Goal: Task Accomplishment & Management: Use online tool/utility

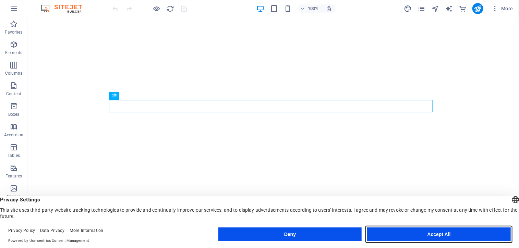
click at [445, 234] on button "Accept All" at bounding box center [439, 235] width 144 height 14
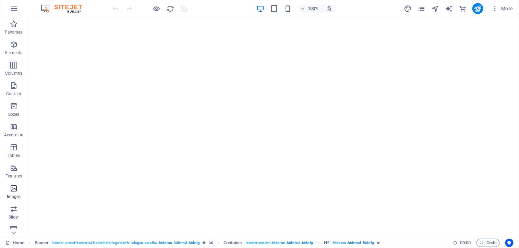
click at [17, 189] on icon "button" at bounding box center [14, 188] width 8 height 8
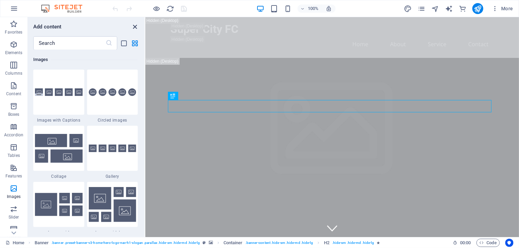
click at [136, 27] on icon "close panel" at bounding box center [135, 27] width 8 height 8
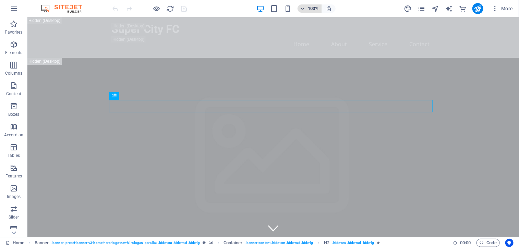
click at [308, 8] on span "100%" at bounding box center [309, 8] width 19 height 8
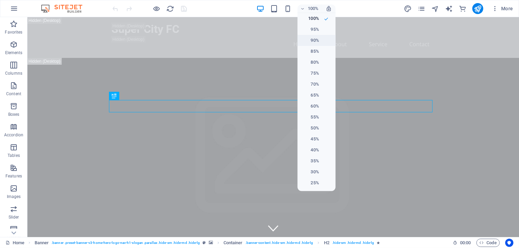
click at [313, 44] on h6 "90%" at bounding box center [310, 40] width 17 height 8
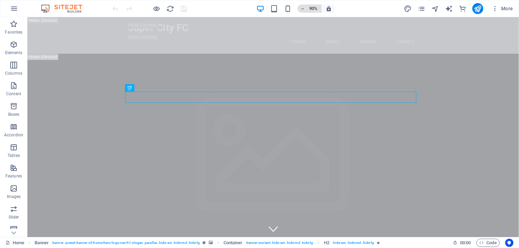
click at [307, 9] on span "90%" at bounding box center [309, 8] width 19 height 8
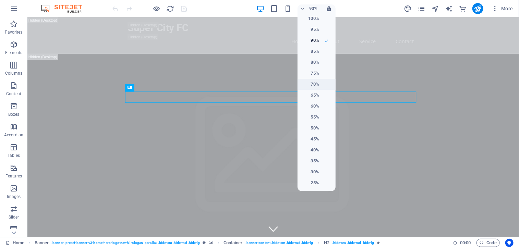
click at [314, 84] on h6 "70%" at bounding box center [310, 84] width 17 height 8
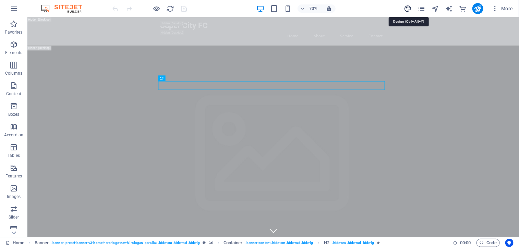
click at [411, 9] on icon "design" at bounding box center [408, 9] width 8 height 8
select select "px"
select select "200"
select select "px"
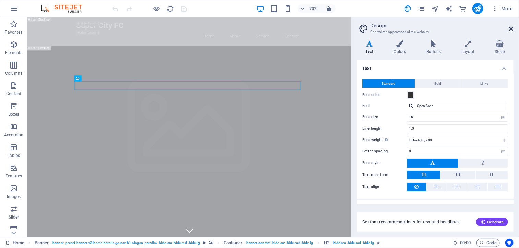
click at [511, 29] on icon at bounding box center [512, 28] width 4 height 5
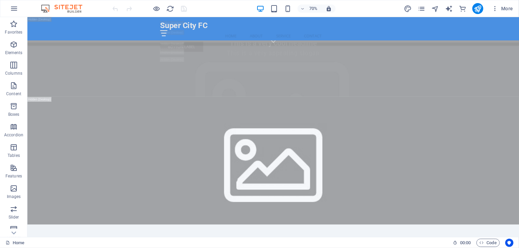
scroll to position [9765, 0]
